Goal: Transaction & Acquisition: Purchase product/service

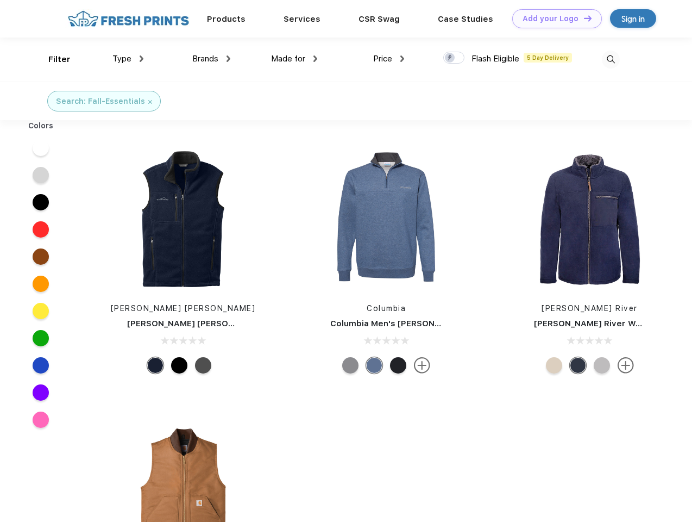
scroll to position [1, 0]
click at [553, 18] on link "Add your Logo Design Tool" at bounding box center [557, 18] width 90 height 19
click at [0, 0] on div "Design Tool" at bounding box center [0, 0] width 0 height 0
click at [583, 18] on link "Add your Logo Design Tool" at bounding box center [557, 18] width 90 height 19
click at [52, 59] on div "Filter" at bounding box center [59, 59] width 22 height 12
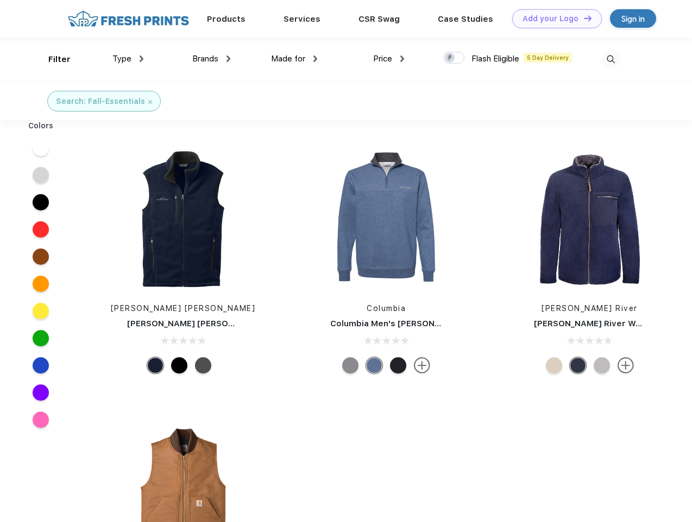
click at [128, 59] on span "Type" at bounding box center [121, 59] width 19 height 10
click at [211, 59] on span "Brands" at bounding box center [205, 59] width 26 height 10
click at [295, 59] on span "Made for" at bounding box center [288, 59] width 34 height 10
click at [389, 59] on span "Price" at bounding box center [382, 59] width 19 height 10
click at [454, 58] on div at bounding box center [453, 58] width 21 height 12
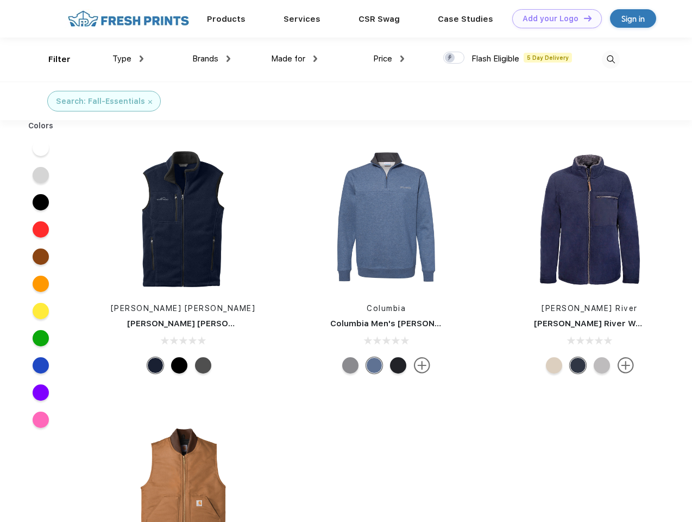
click at [450, 58] on input "checkbox" at bounding box center [446, 54] width 7 height 7
click at [611, 59] on img at bounding box center [611, 60] width 18 height 18
